Goal: Book appointment/travel/reservation

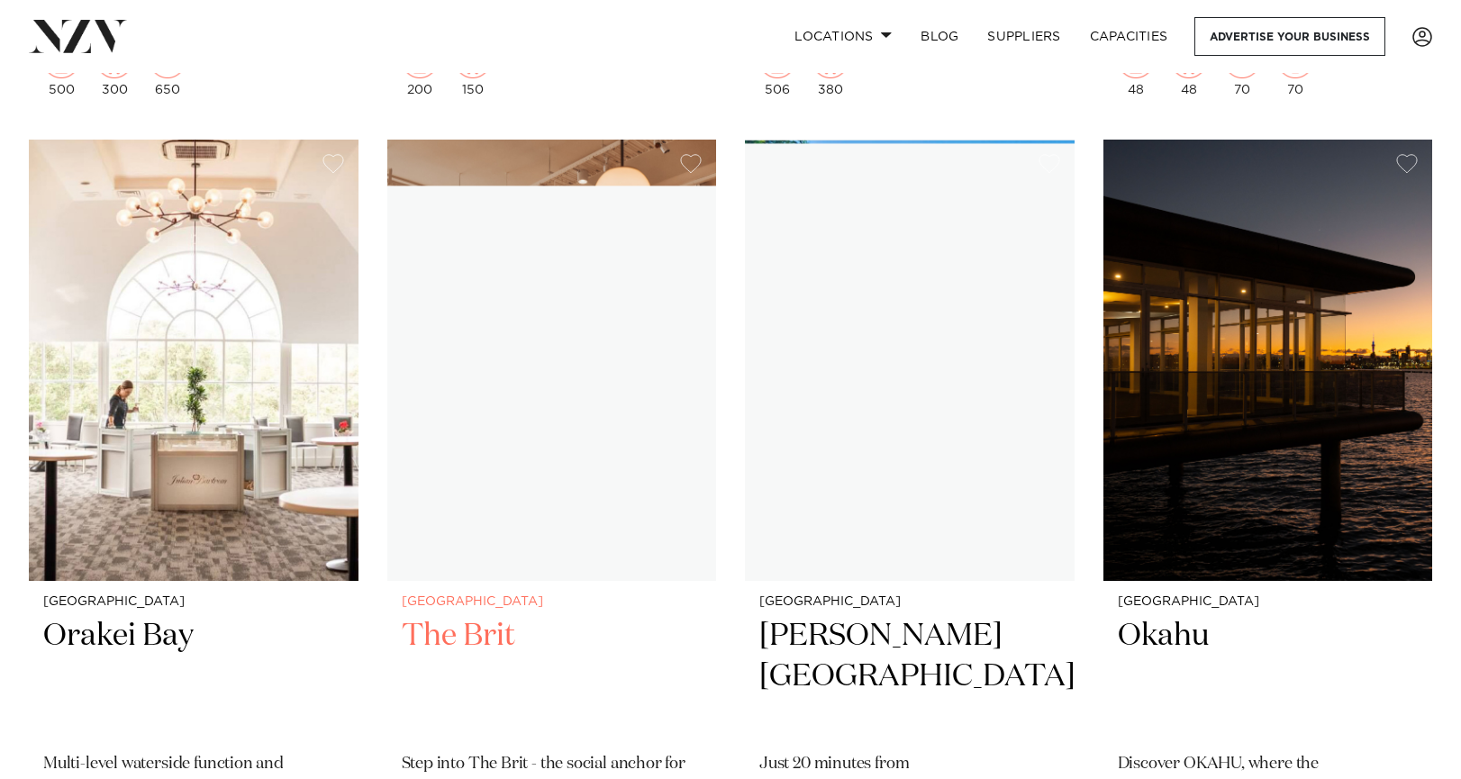
scroll to position [22335, 0]
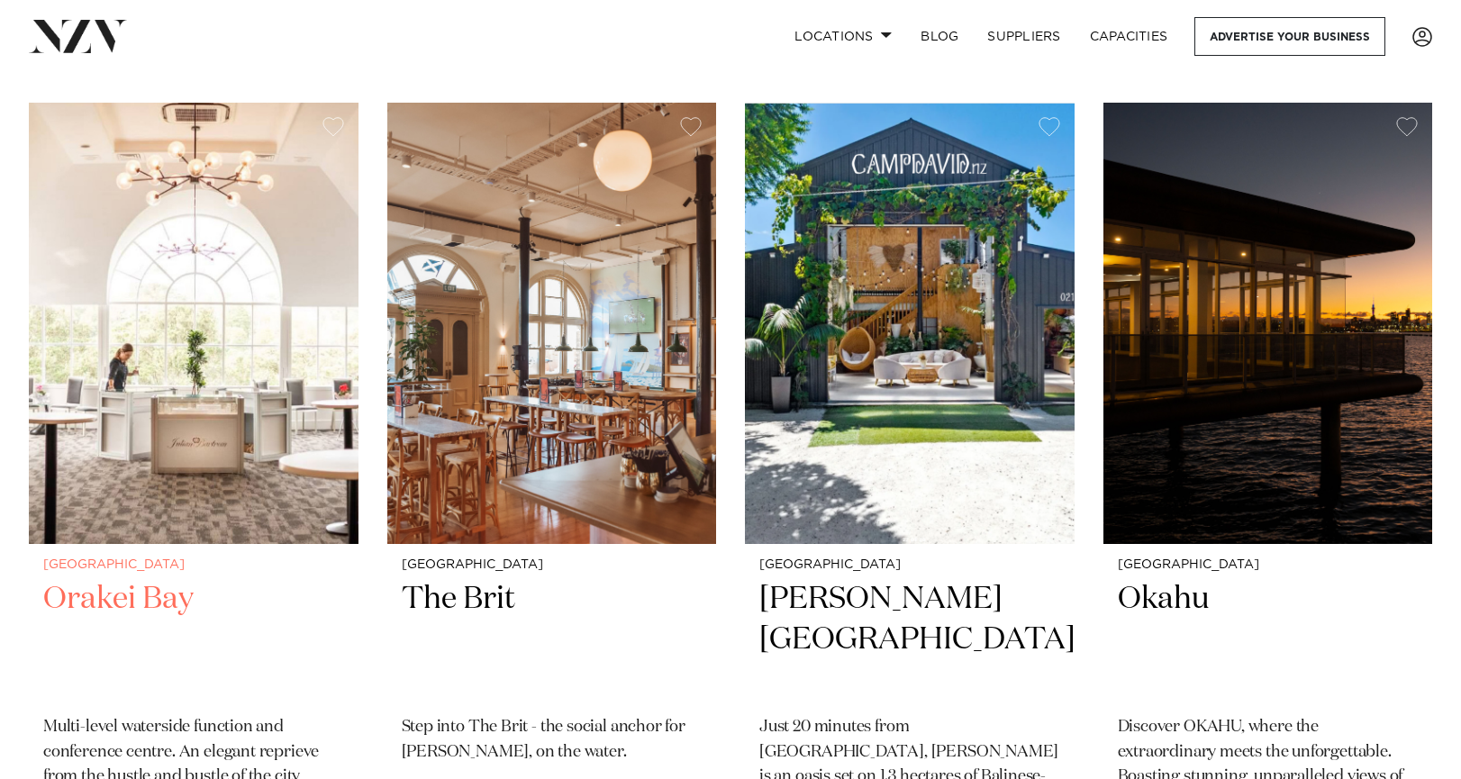
click at [102, 579] on h2 "Orakei Bay" at bounding box center [193, 640] width 301 height 122
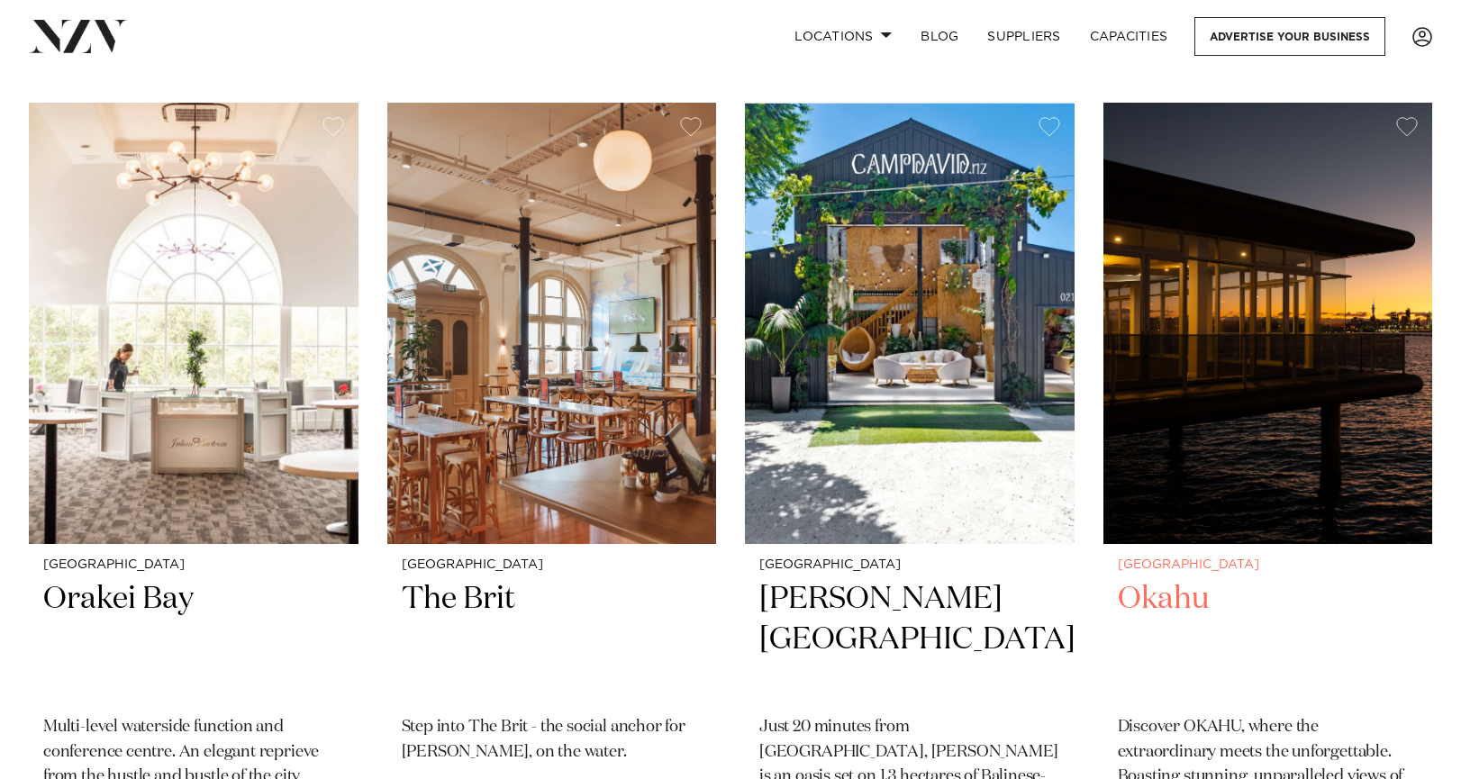
click at [1176, 349] on img at bounding box center [1268, 323] width 330 height 441
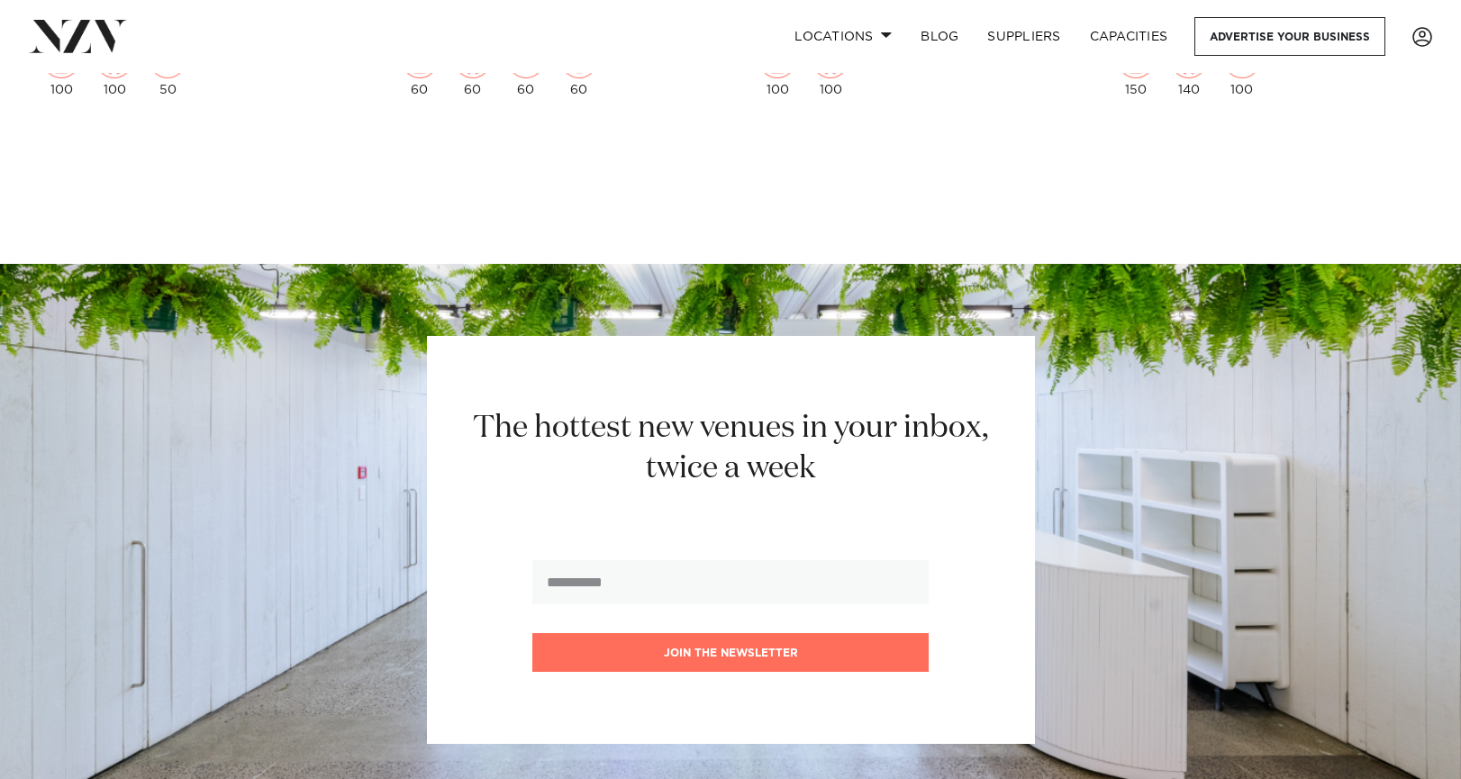
scroll to position [26488, 0]
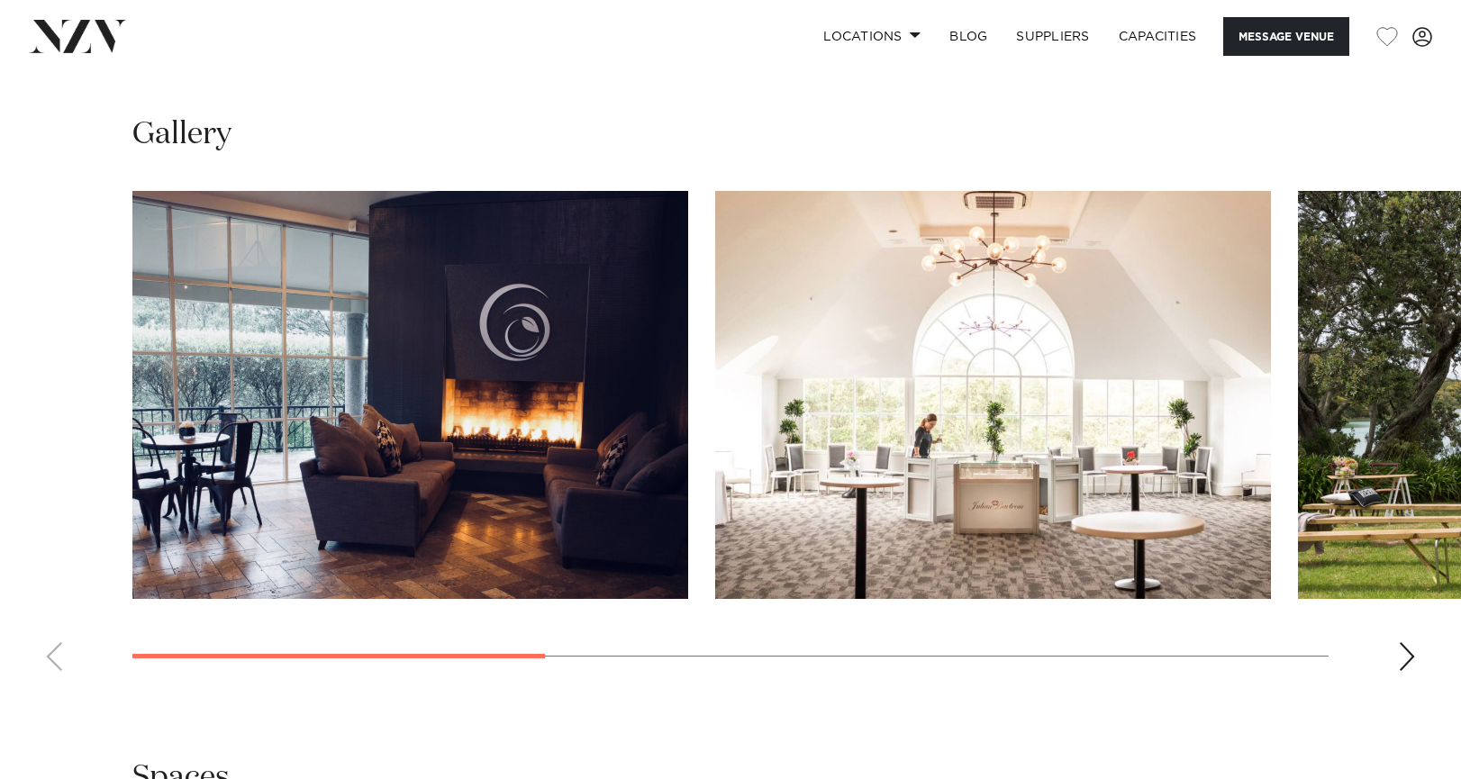
scroll to position [1606, 0]
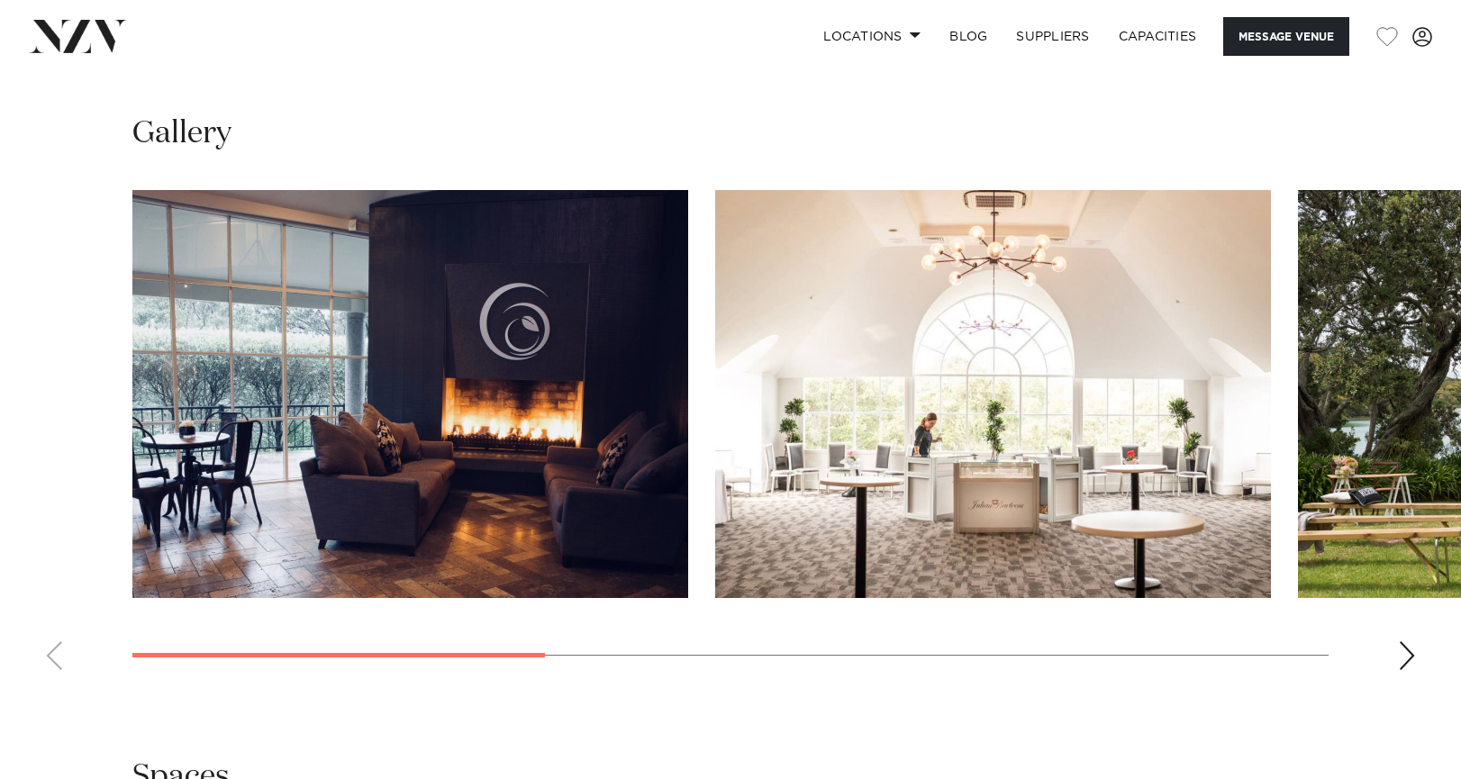
click at [1409, 653] on div "Next slide" at bounding box center [1407, 655] width 18 height 29
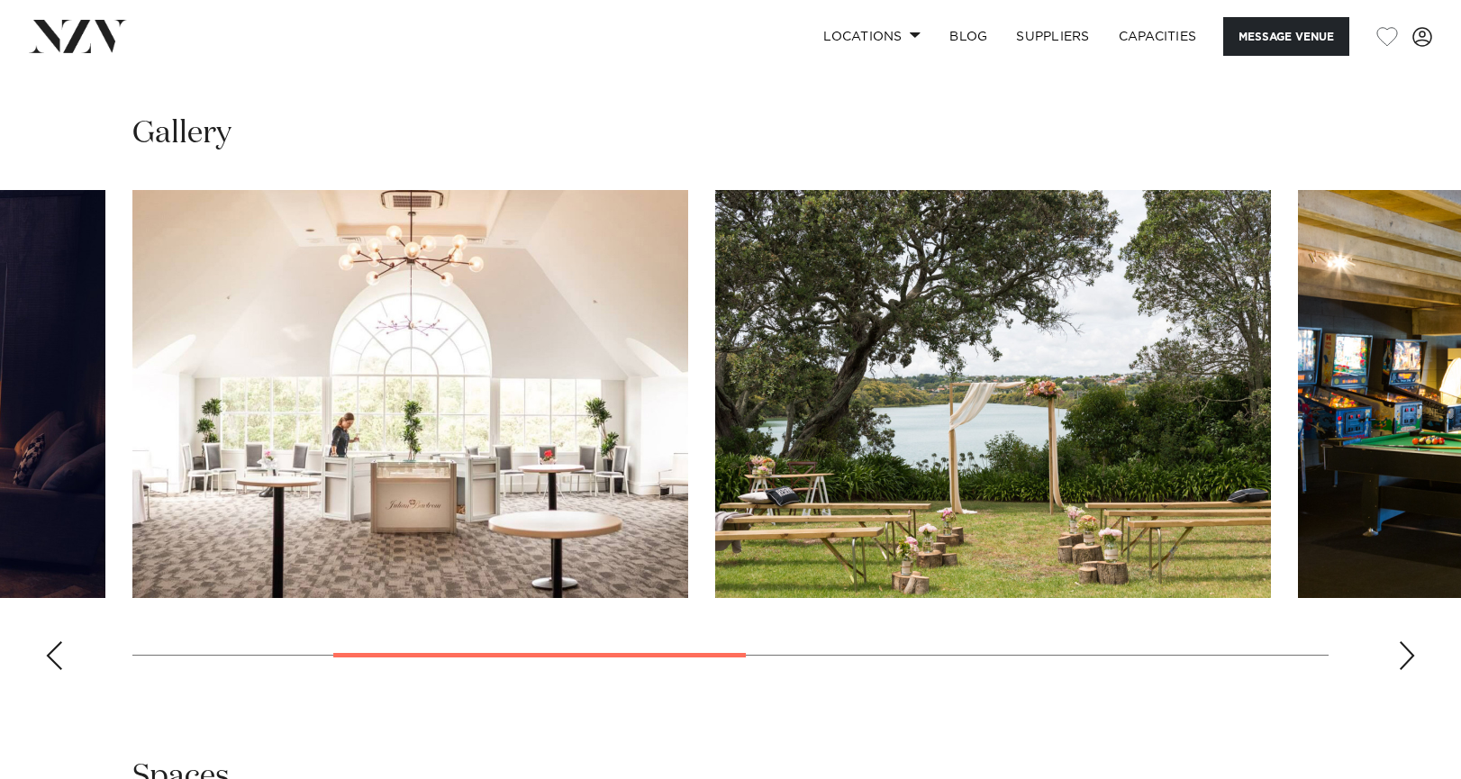
click at [1409, 653] on div "Next slide" at bounding box center [1407, 655] width 18 height 29
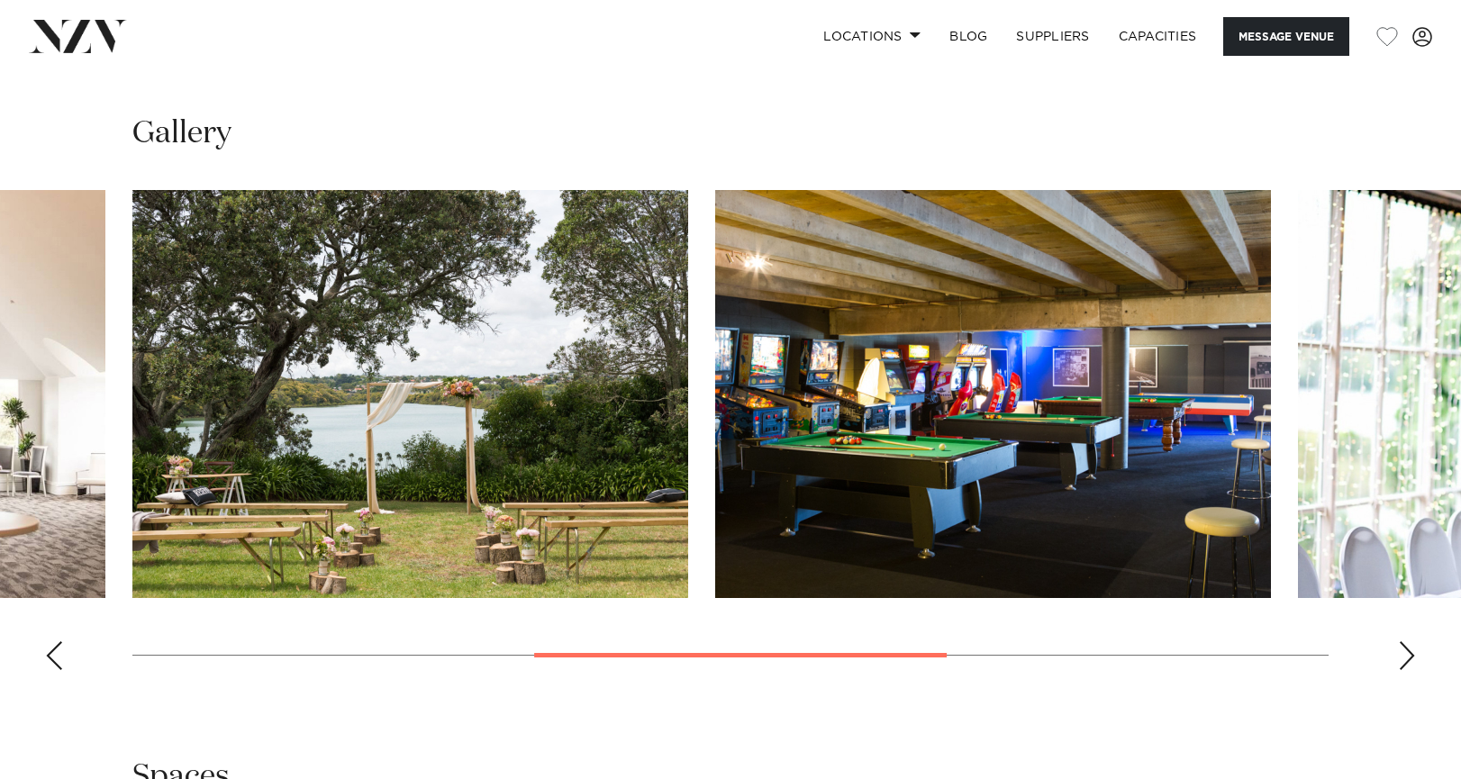
click at [1409, 653] on div "Next slide" at bounding box center [1407, 655] width 18 height 29
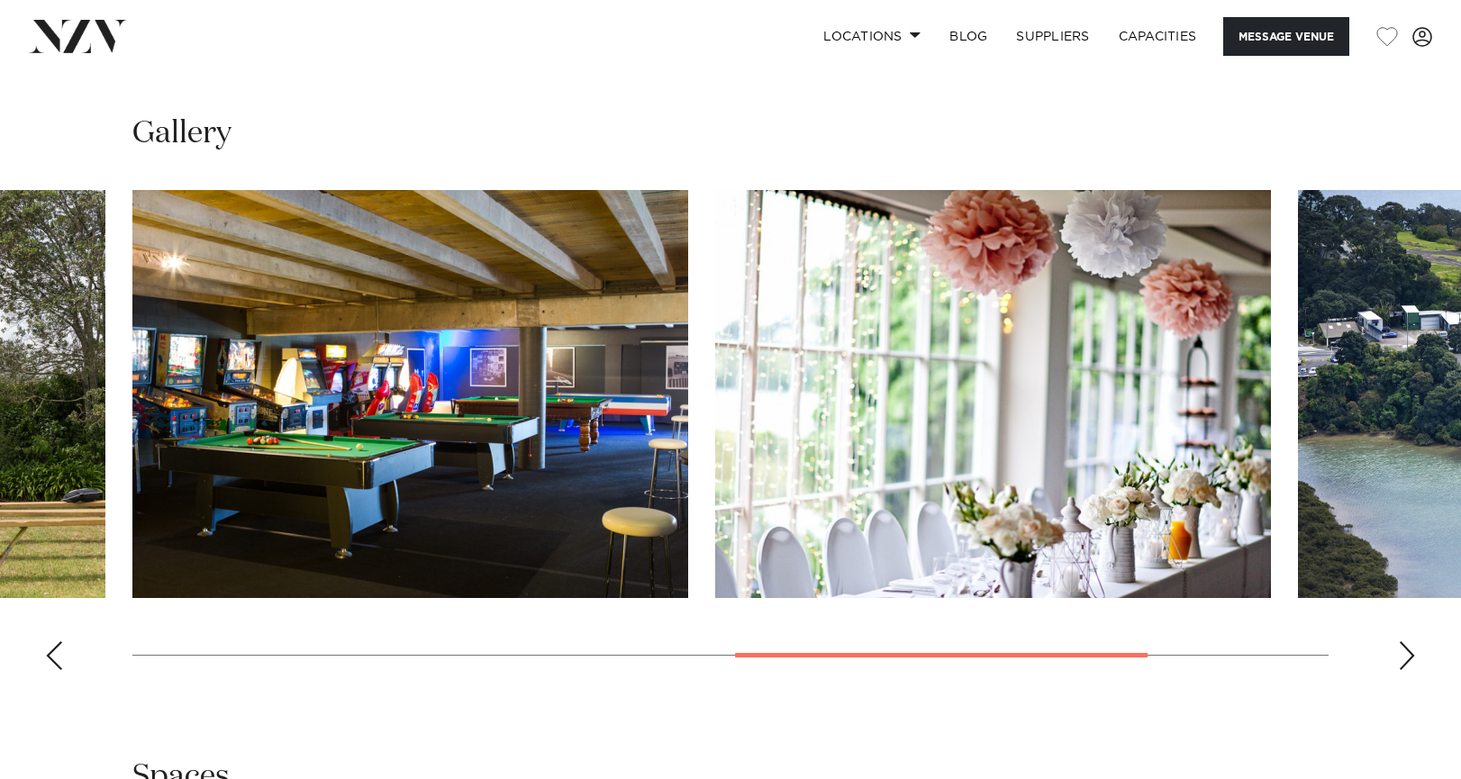
click at [1409, 653] on div "Next slide" at bounding box center [1407, 655] width 18 height 29
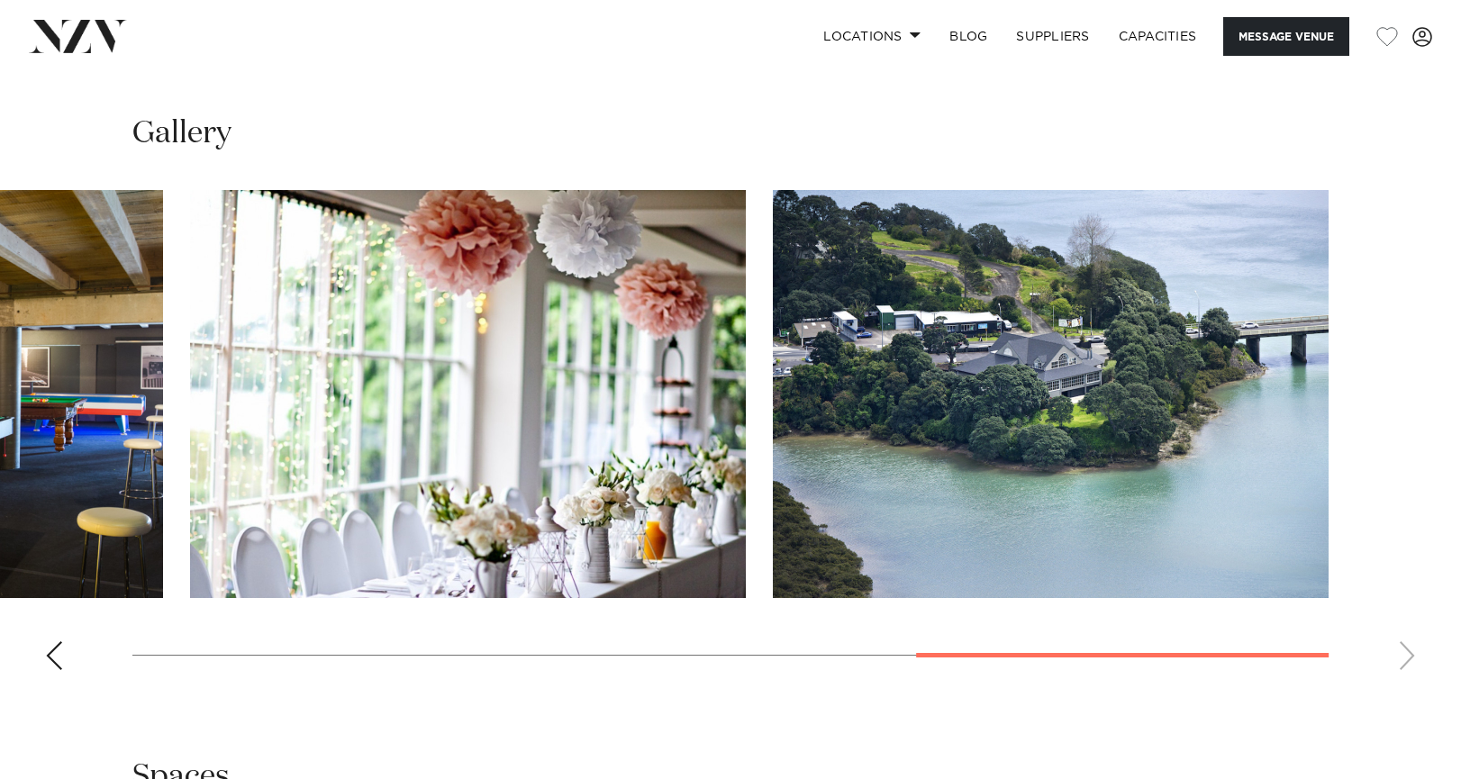
click at [1409, 653] on swiper-container at bounding box center [730, 437] width 1461 height 495
click at [59, 667] on div "Previous slide" at bounding box center [54, 655] width 18 height 29
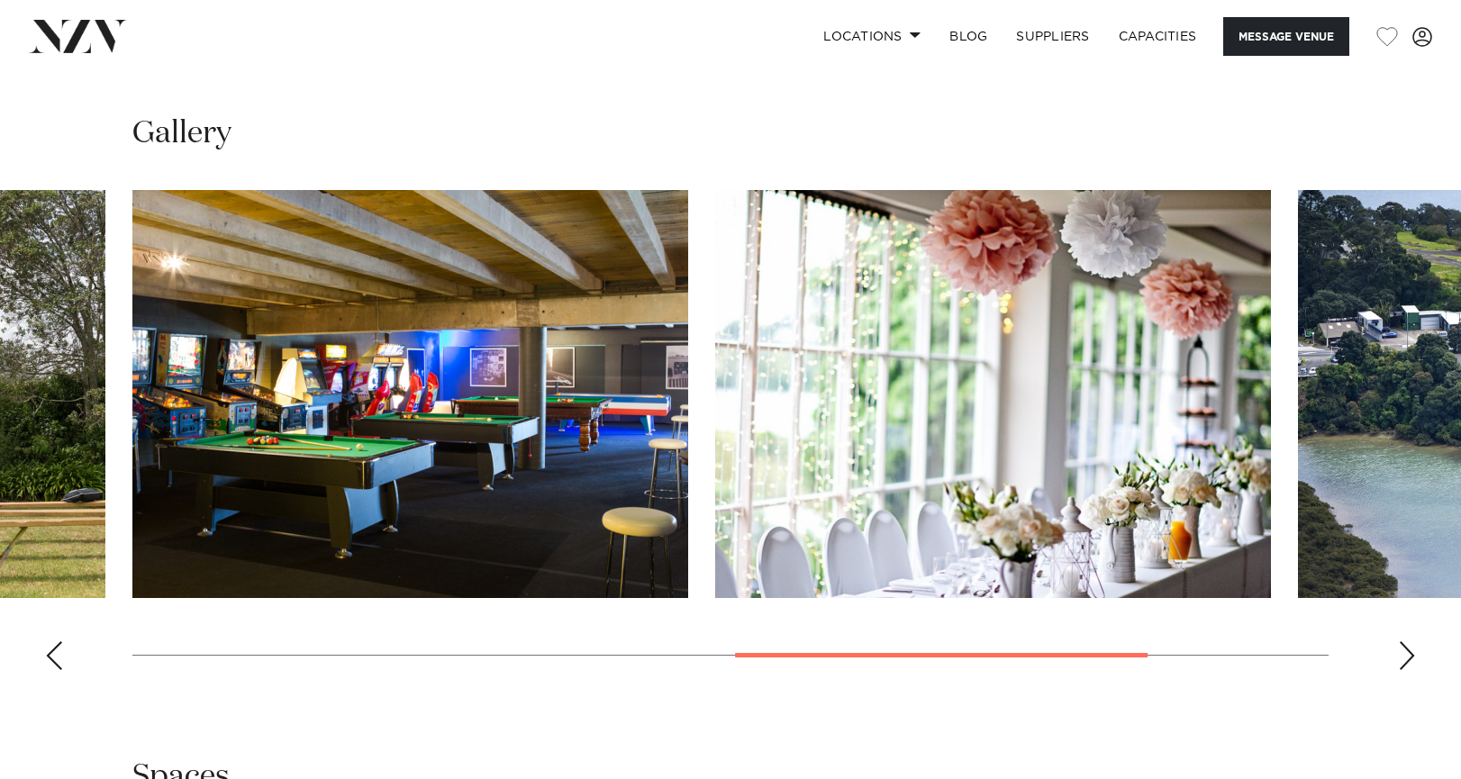
click at [59, 667] on div "Previous slide" at bounding box center [54, 655] width 18 height 29
